Goal: Task Accomplishment & Management: Manage account settings

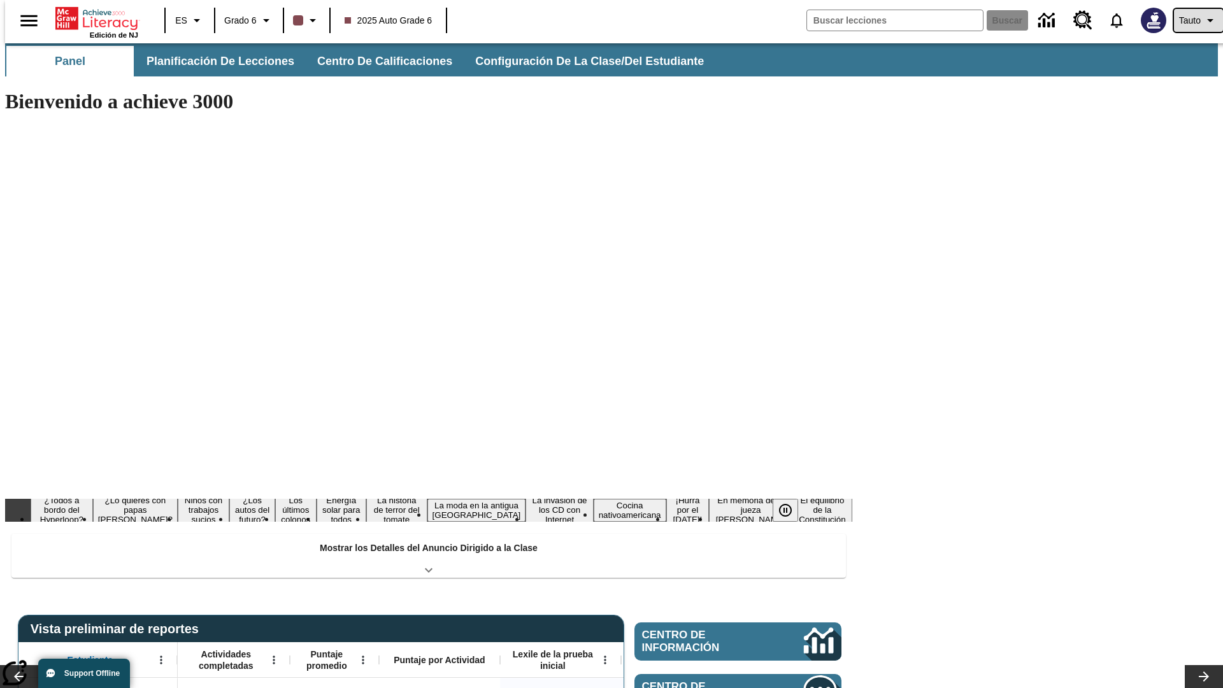
click at [1192, 20] on span "Tauto" at bounding box center [1190, 20] width 22 height 13
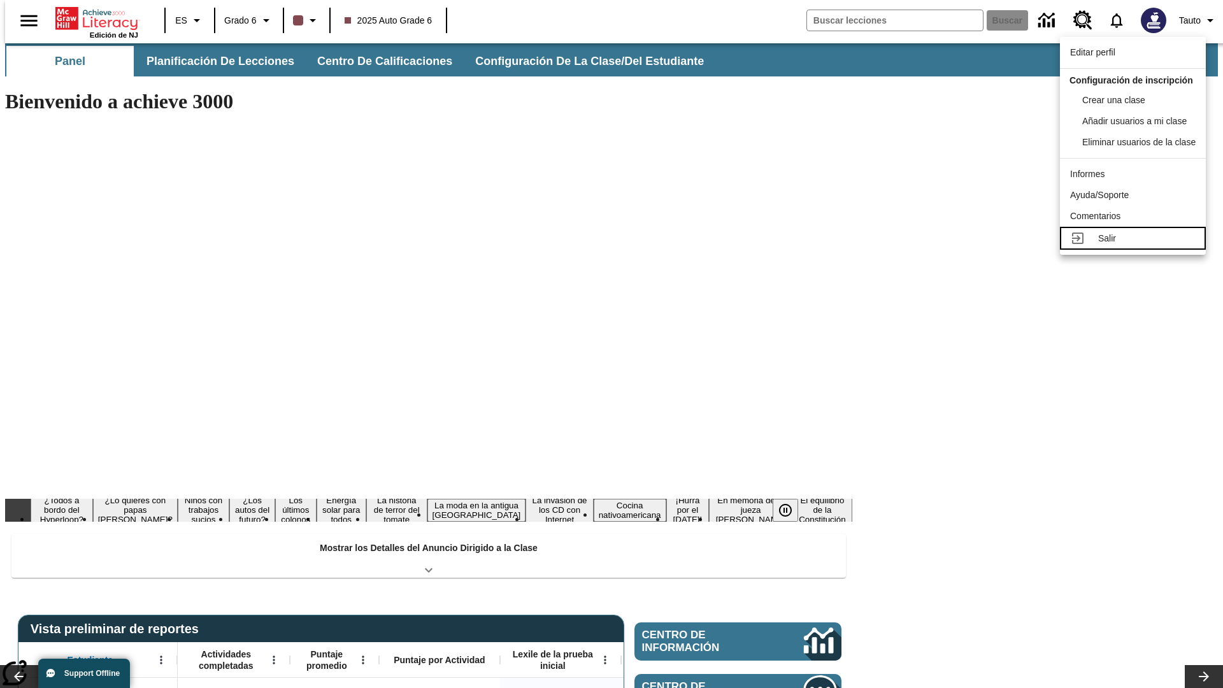
click at [1137, 245] on div "Salir" at bounding box center [1147, 238] width 97 height 13
